Goal: Task Accomplishment & Management: Use online tool/utility

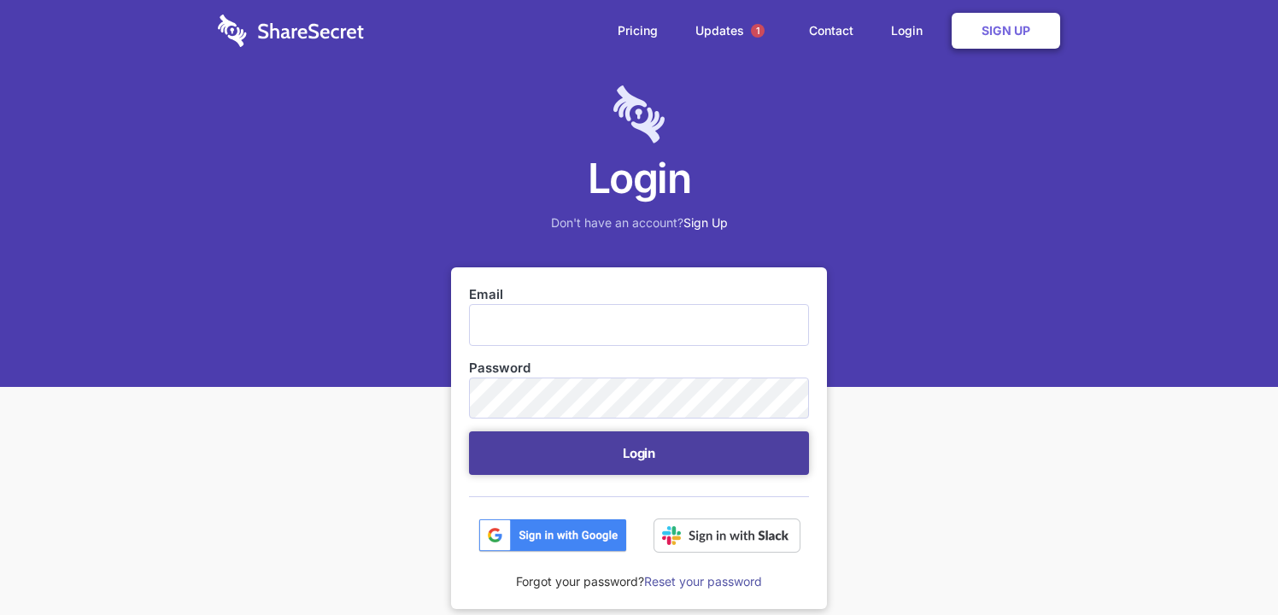
type input "[EMAIL_ADDRESS][DOMAIN_NAME]"
click at [570, 468] on button "Login" at bounding box center [639, 453] width 340 height 44
click at [602, 469] on button "Login" at bounding box center [639, 453] width 340 height 44
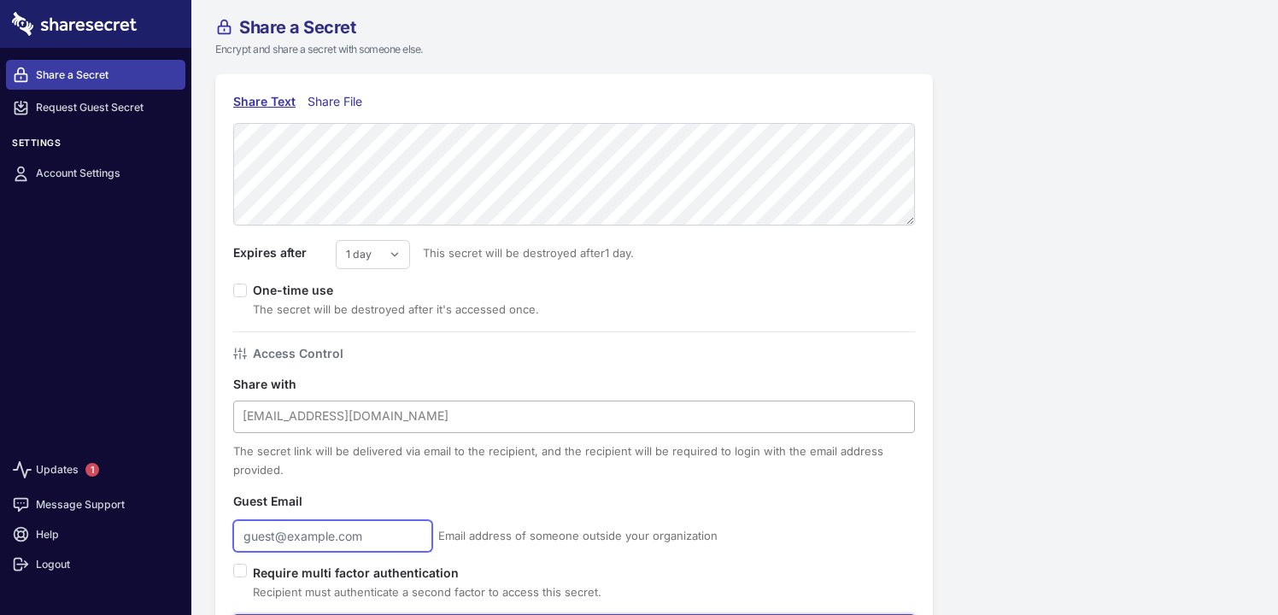
type input "[EMAIL_ADDRESS][DOMAIN_NAME]"
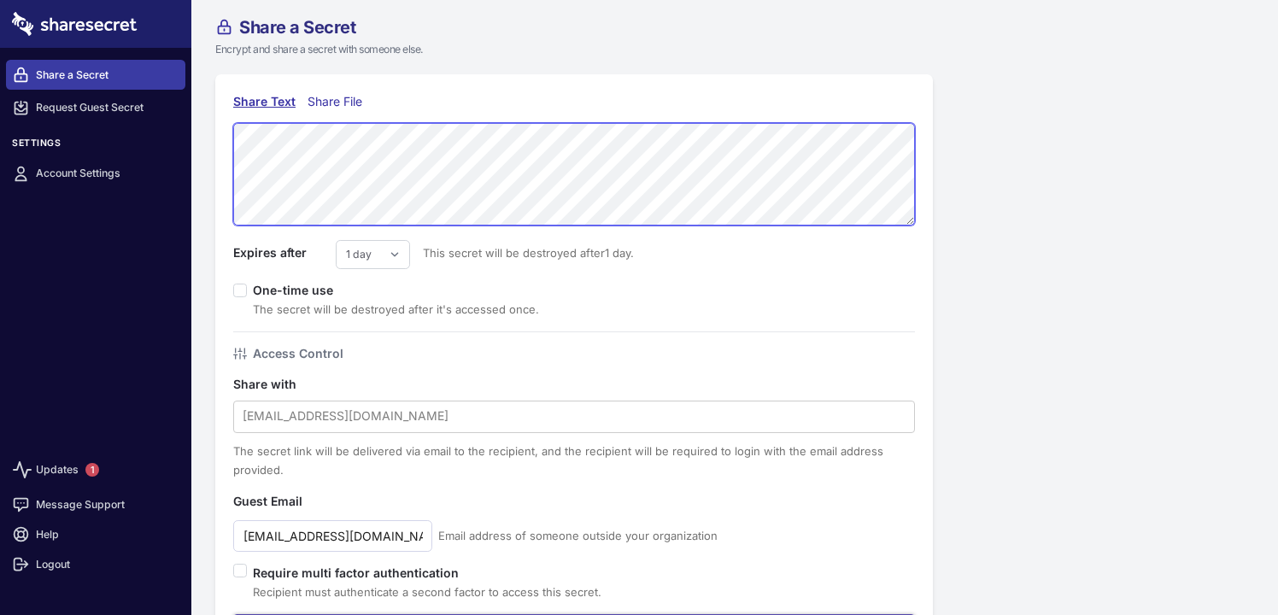
scroll to position [85, 0]
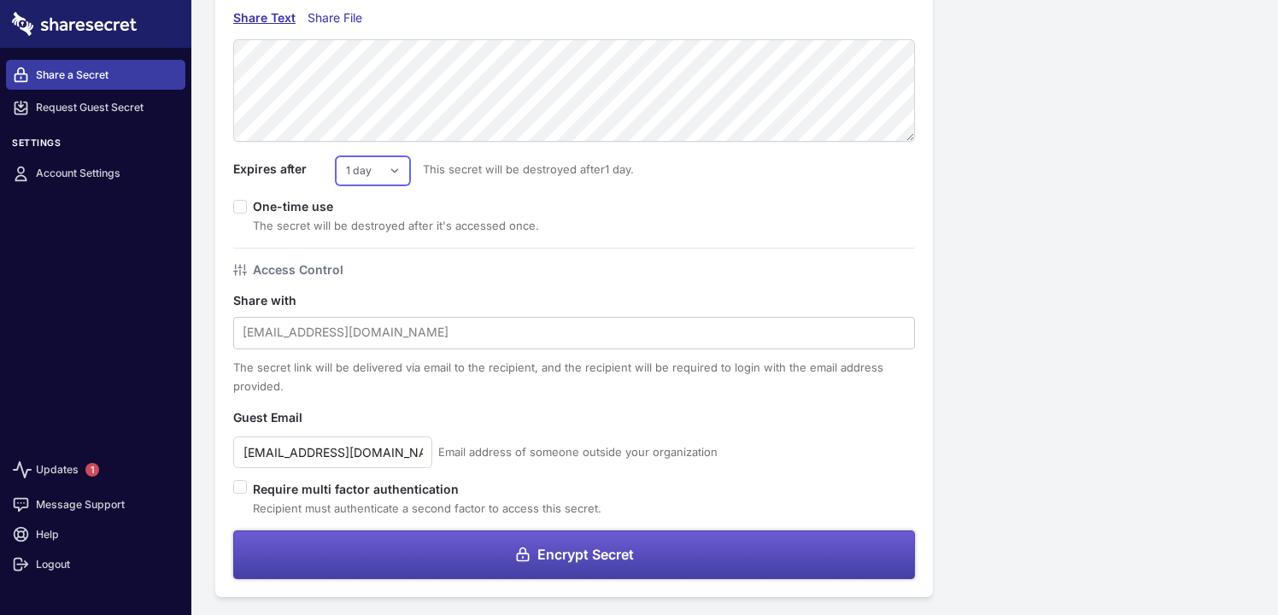
click at [363, 166] on select "1 day 2 days 3 days 4 days 5 days 6 days 7 days" at bounding box center [373, 170] width 74 height 29
select select "7"
click at [336, 156] on select "1 day 2 days 3 days 4 days 5 days 6 days 7 days" at bounding box center [373, 170] width 74 height 29
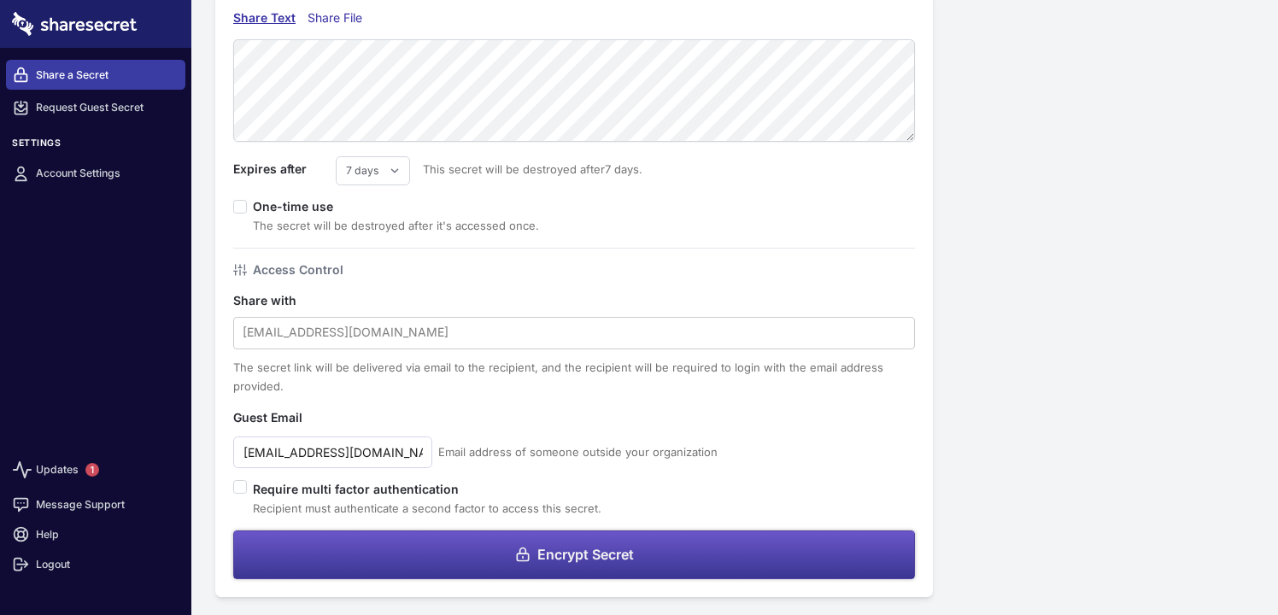
click at [432, 551] on button "Encrypt Secret" at bounding box center [573, 554] width 681 height 49
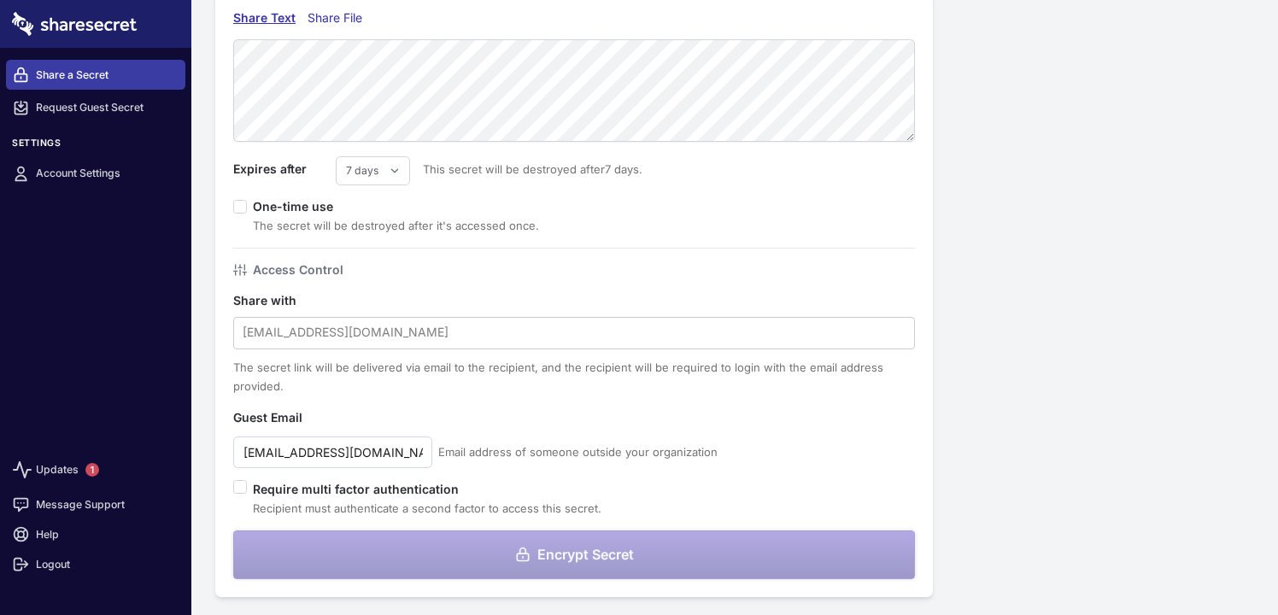
scroll to position [0, 0]
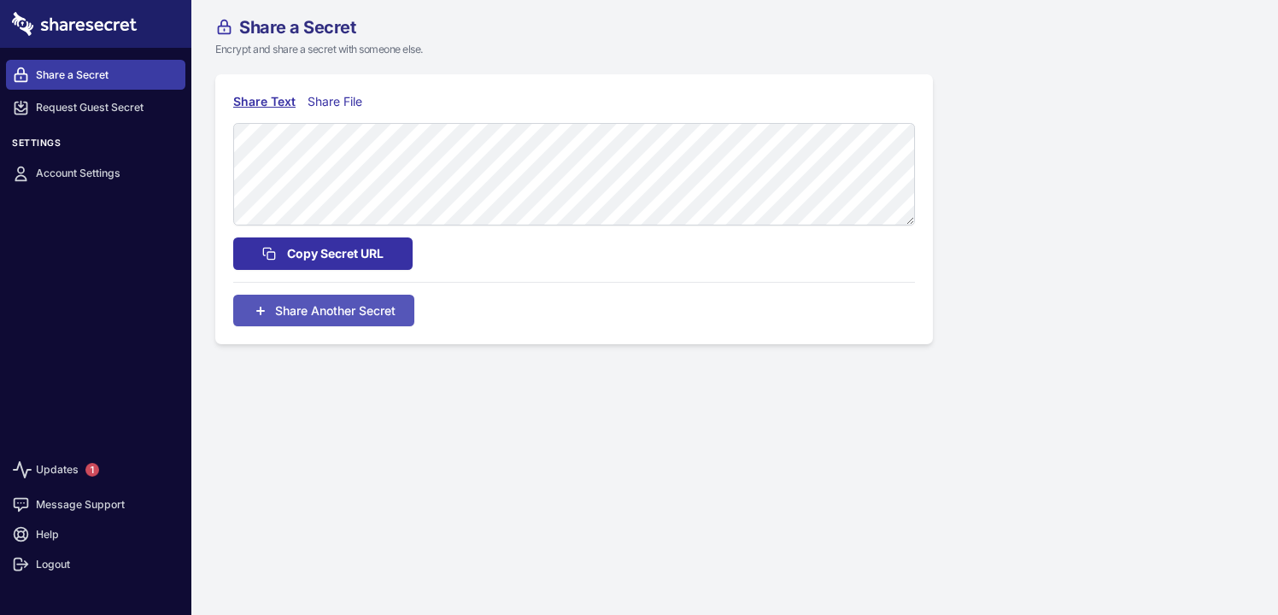
click at [324, 252] on span "Copy Secret URL" at bounding box center [335, 253] width 96 height 19
